Goal: Transaction & Acquisition: Purchase product/service

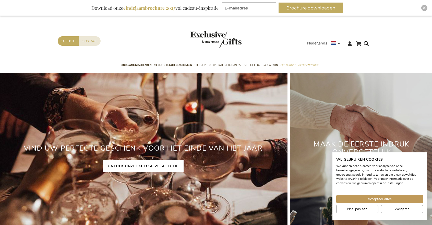
click at [142, 167] on link "ONTDEK ONZE EXCLUSIEVE SELECTIE" at bounding box center [143, 166] width 81 height 12
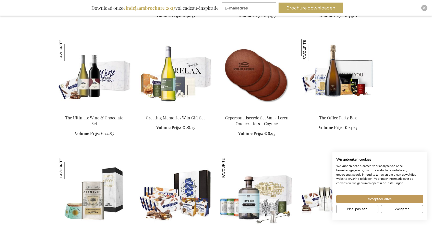
scroll to position [718, 0]
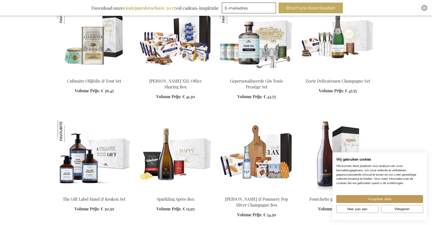
scroll to position [878, 0]
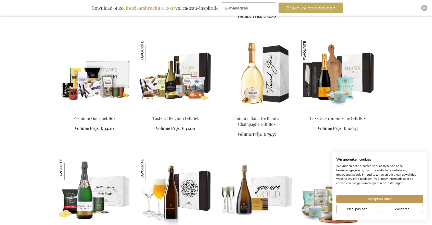
scroll to position [1062, 0]
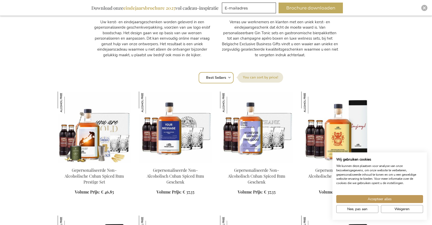
scroll to position [204, 0]
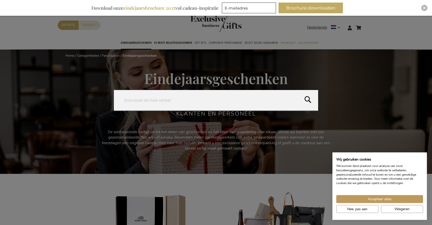
click at [367, 25] on form "Search Search" at bounding box center [367, 25] width 5 height 0
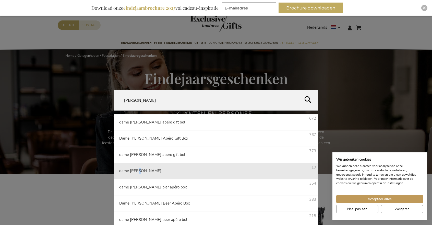
click at [136, 174] on li "dame jeanne 19" at bounding box center [216, 171] width 204 height 16
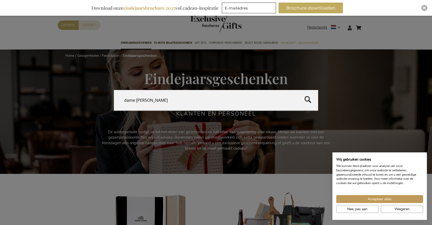
click at [307, 99] on button "Search" at bounding box center [365, 101] width 134 height 23
type input "dame jeanne"
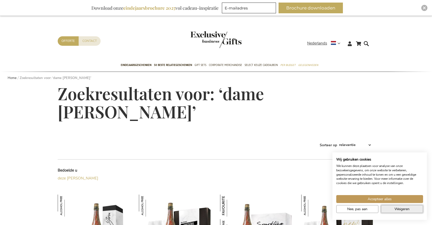
click at [400, 209] on span "Weigeren" at bounding box center [402, 208] width 15 height 5
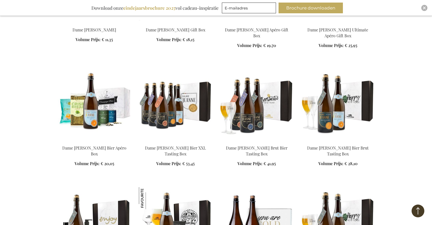
scroll to position [243, 0]
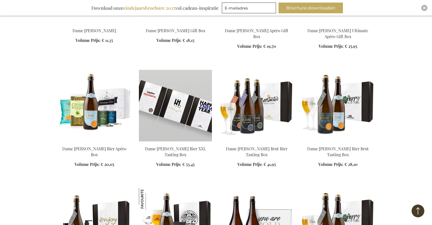
click at [174, 107] on img at bounding box center [175, 106] width 73 height 72
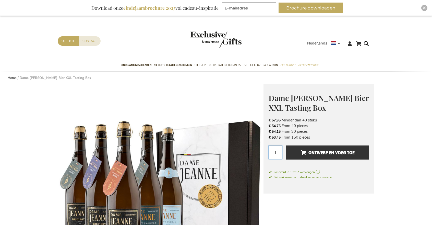
click at [277, 152] on input "1" at bounding box center [276, 152] width 14 height 14
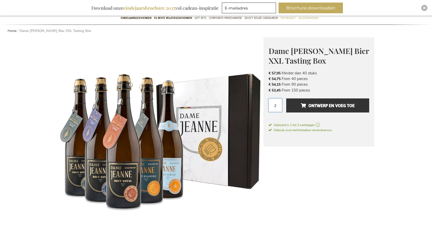
scroll to position [45, 0]
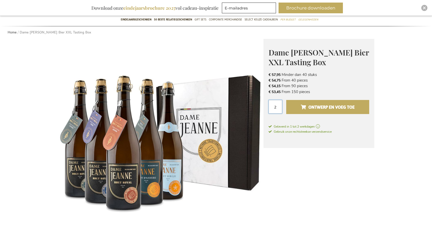
type input "2"
click at [316, 104] on span "Ontwerp en voeg toe" at bounding box center [328, 107] width 54 height 8
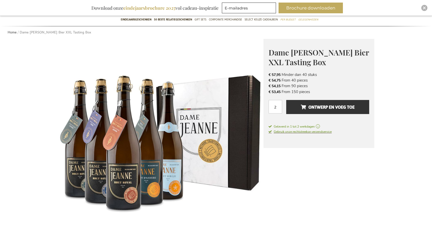
click at [306, 132] on span "Gebruik onze rechtstreekse verzendservice" at bounding box center [300, 132] width 63 height 4
click at [309, 125] on span "Geleverd in 1 tot 2 werkdagen" at bounding box center [319, 126] width 101 height 5
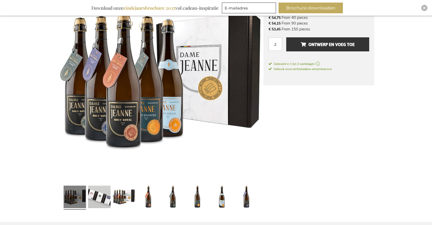
scroll to position [107, 0]
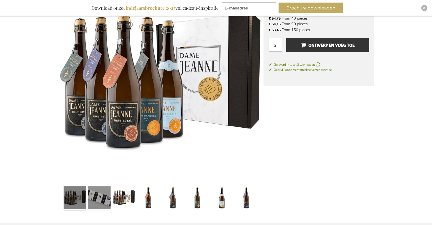
click at [100, 201] on link at bounding box center [99, 198] width 22 height 28
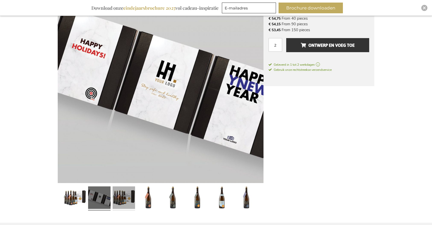
click at [124, 196] on link at bounding box center [124, 198] width 22 height 28
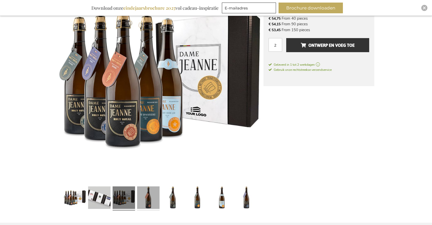
click at [145, 198] on link at bounding box center [148, 198] width 22 height 28
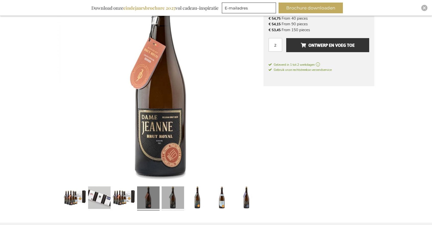
click at [174, 195] on link at bounding box center [173, 198] width 22 height 28
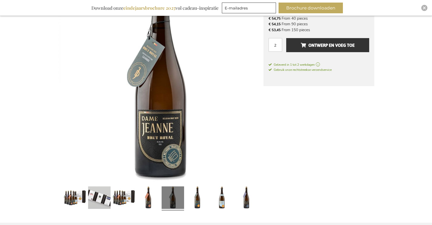
click at [166, 151] on img at bounding box center [161, 80] width 206 height 206
click at [195, 197] on link at bounding box center [197, 198] width 22 height 28
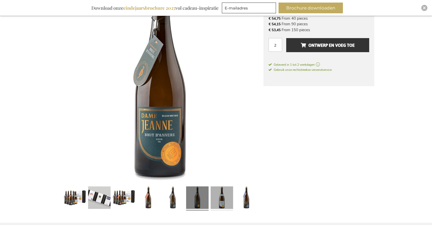
click at [222, 200] on link at bounding box center [222, 198] width 22 height 28
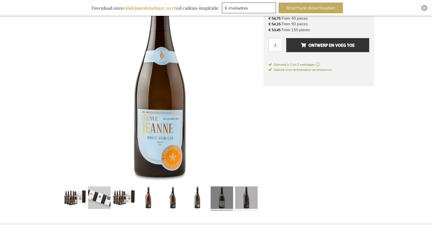
click at [244, 200] on link at bounding box center [246, 198] width 22 height 28
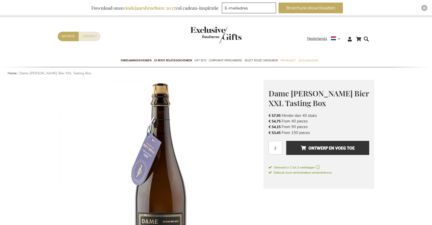
scroll to position [6, 0]
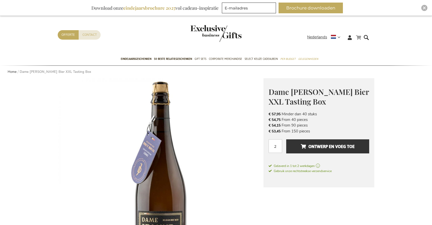
click at [359, 37] on link "Winkelwagen" at bounding box center [358, 37] width 5 height 6
click at [346, 116] on li "€ 57,95 Minder dan 40 stuks" at bounding box center [319, 114] width 101 height 6
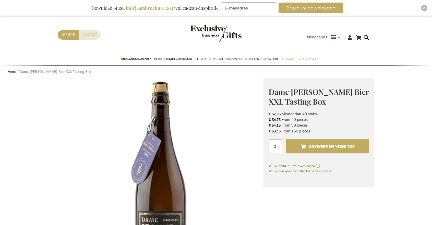
click at [302, 145] on span "Ontwerp en voeg toe" at bounding box center [328, 146] width 54 height 8
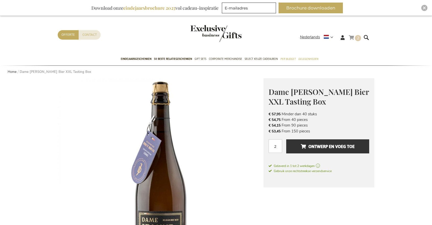
click at [356, 38] on span "2 2 items" at bounding box center [358, 38] width 6 height 6
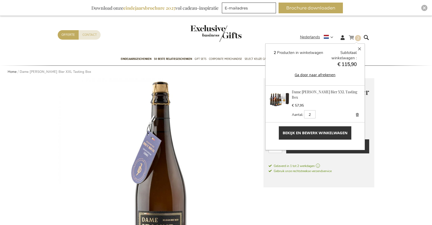
click at [311, 129] on link "Bekijk en bewerk winkelwagen" at bounding box center [315, 132] width 73 height 13
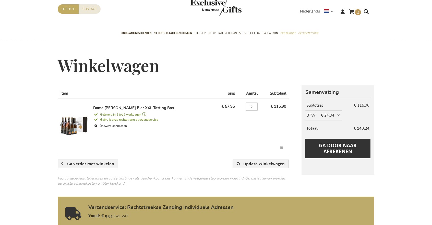
scroll to position [37, 0]
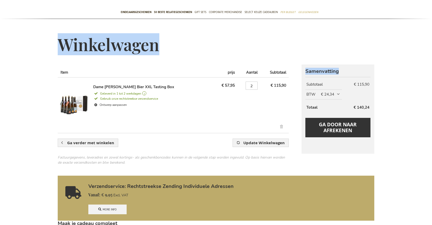
drag, startPoint x: 428, startPoint y: 59, endPoint x: 425, endPoint y: 77, distance: 18.4
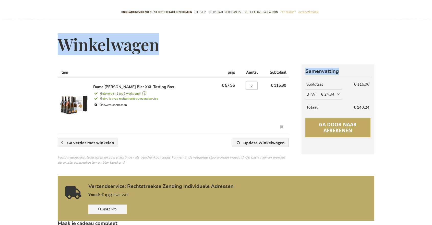
click at [340, 128] on span "Ga door naar afrekenen" at bounding box center [338, 127] width 38 height 13
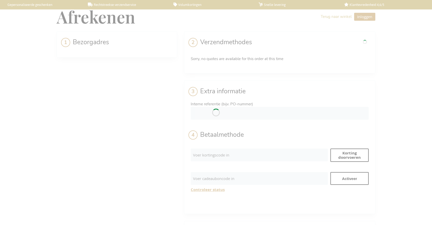
select select "BE"
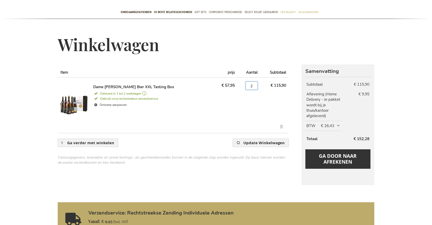
click at [250, 84] on input "2" at bounding box center [252, 86] width 12 height 8
type input "1"
click at [233, 139] on button "Update Winkelwagen" at bounding box center [261, 143] width 56 height 8
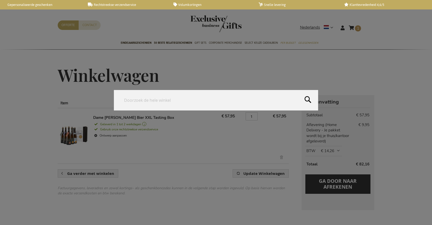
click at [367, 25] on form "Search Search" at bounding box center [367, 25] width 5 height 0
type input "bezorgkosten"
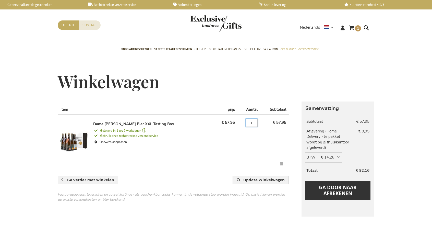
click at [253, 122] on input "1" at bounding box center [252, 123] width 12 height 8
type input "3"
click at [233, 176] on button "Update Winkelwagen" at bounding box center [261, 180] width 56 height 8
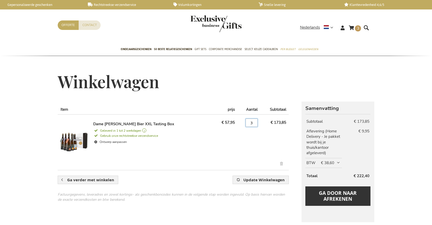
click at [253, 122] on input "3" at bounding box center [252, 123] width 12 height 8
type input "4"
click at [233, 176] on button "Update Winkelwagen" at bounding box center [261, 180] width 56 height 8
click at [252, 122] on input "4" at bounding box center [252, 123] width 12 height 8
type input "10"
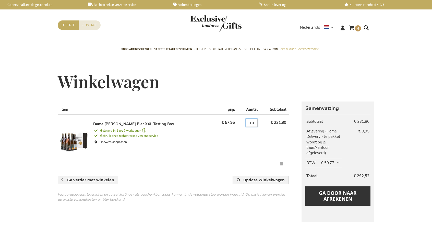
click at [233, 176] on button "Update Winkelwagen" at bounding box center [261, 180] width 56 height 8
click at [252, 122] on input "10" at bounding box center [252, 123] width 12 height 8
type input "1"
click at [233, 176] on button "Update Winkelwagen" at bounding box center [261, 180] width 56 height 8
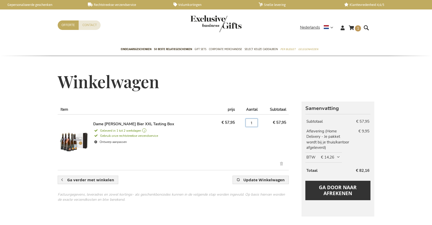
click at [251, 122] on input "1" at bounding box center [252, 123] width 12 height 8
type input "2"
click at [270, 143] on td "€ 57,95" at bounding box center [275, 140] width 29 height 52
click at [261, 179] on span "Update Winkelwagen" at bounding box center [264, 179] width 41 height 5
